Goal: Task Accomplishment & Management: Use online tool/utility

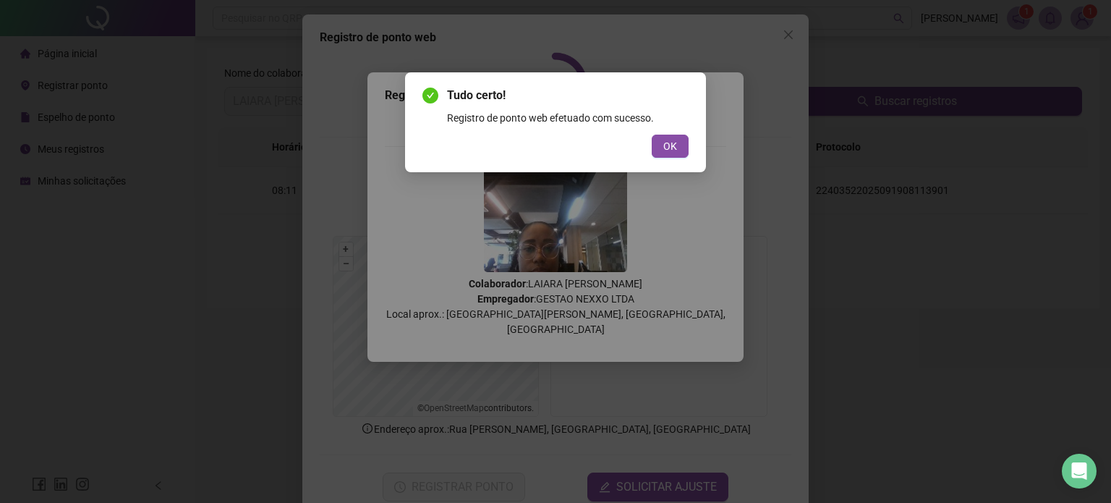
scroll to position [29, 0]
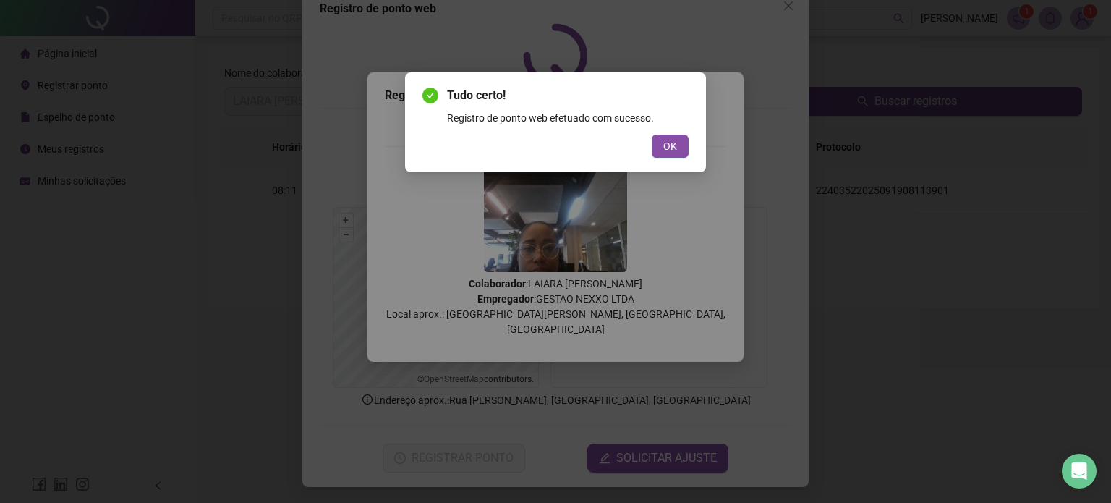
click at [692, 146] on div "Tudo certo! Registro de ponto web efetuado com sucesso. OK" at bounding box center [555, 122] width 301 height 100
click at [685, 143] on button "OK" at bounding box center [670, 146] width 37 height 23
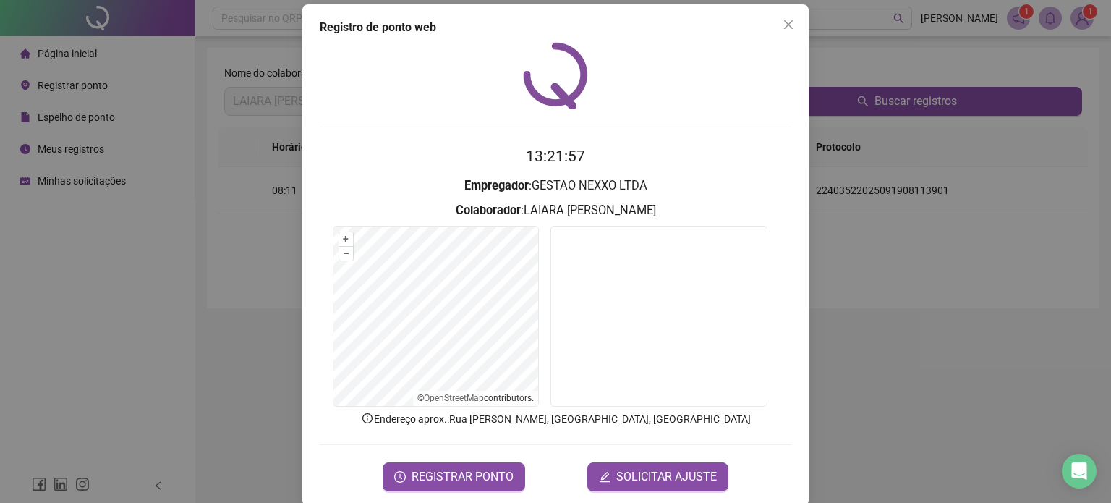
scroll to position [0, 0]
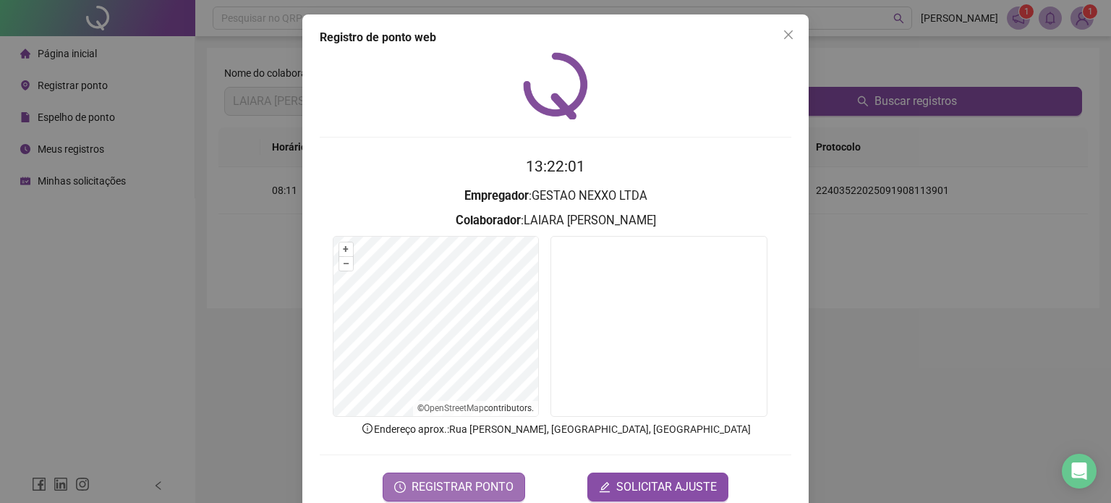
click at [415, 483] on span "REGISTRAR PONTO" at bounding box center [463, 486] width 102 height 17
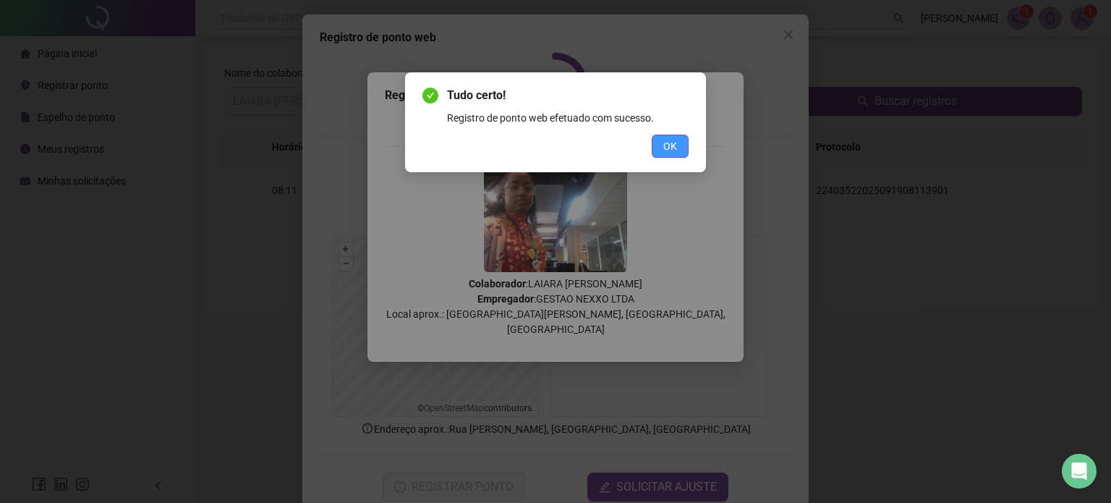
click at [666, 141] on span "OK" at bounding box center [671, 146] width 14 height 16
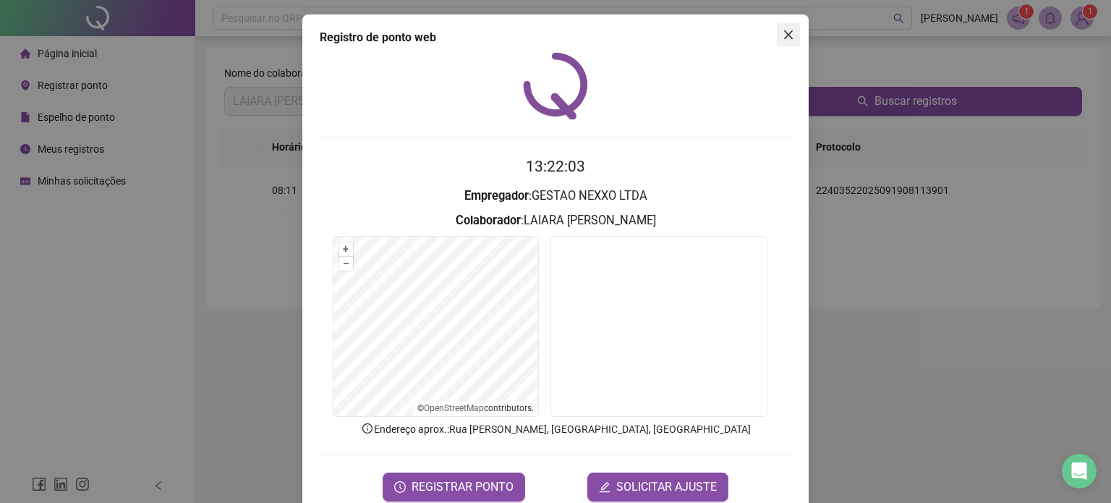
click at [783, 34] on icon "close" at bounding box center [789, 35] width 12 height 12
